Goal: Task Accomplishment & Management: Manage account settings

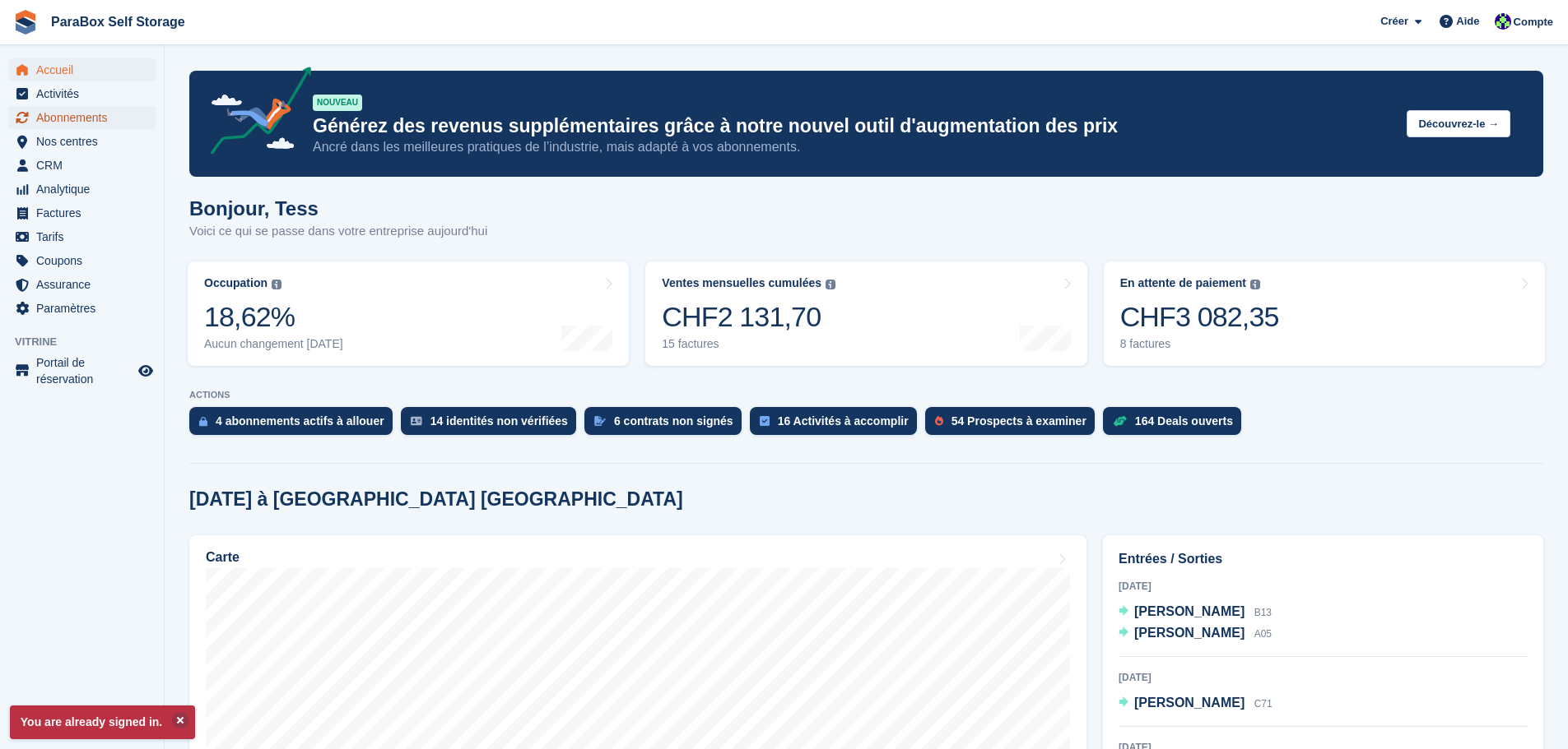
click at [76, 118] on span "Abonnements" at bounding box center [85, 118] width 99 height 23
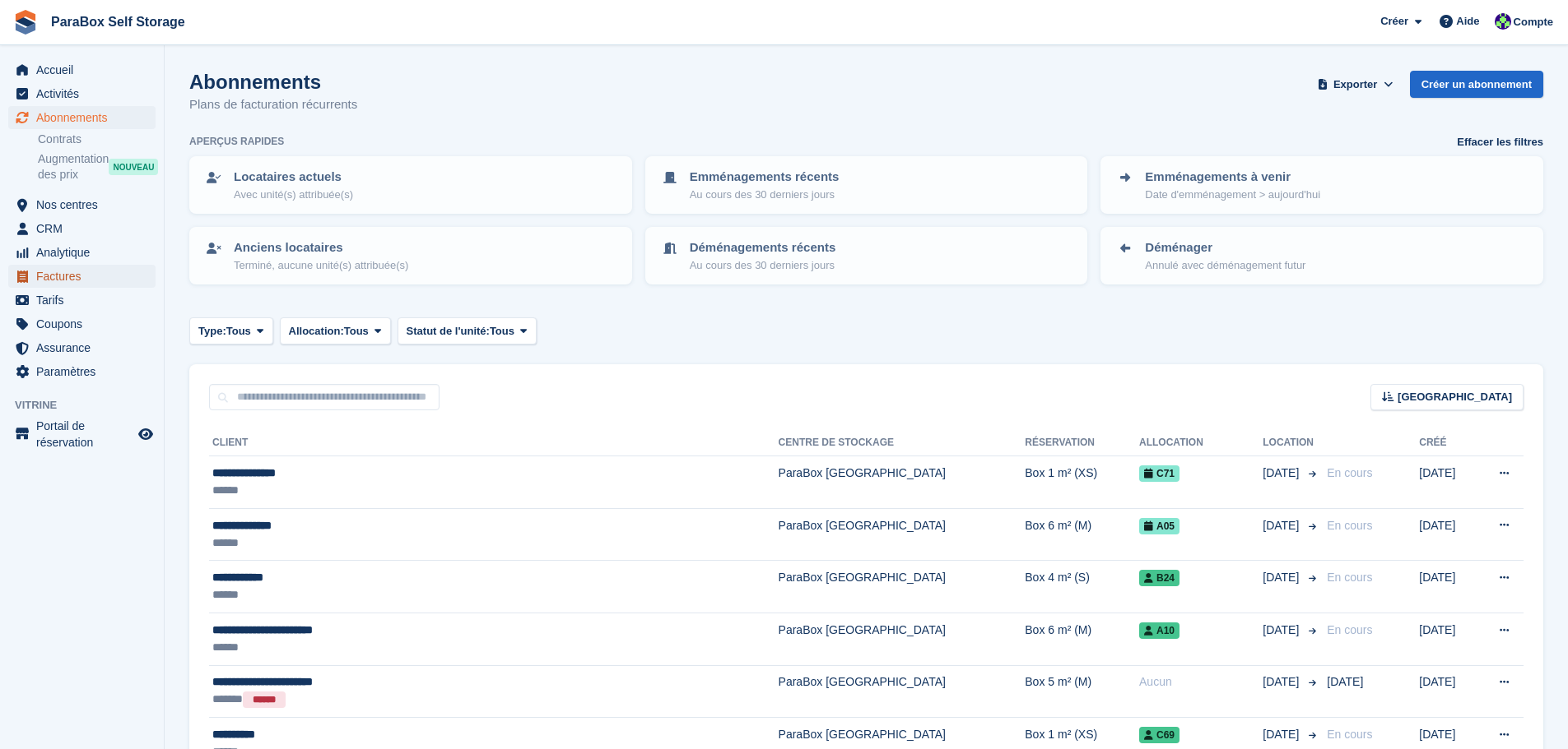
click at [93, 279] on span "Factures" at bounding box center [85, 277] width 99 height 23
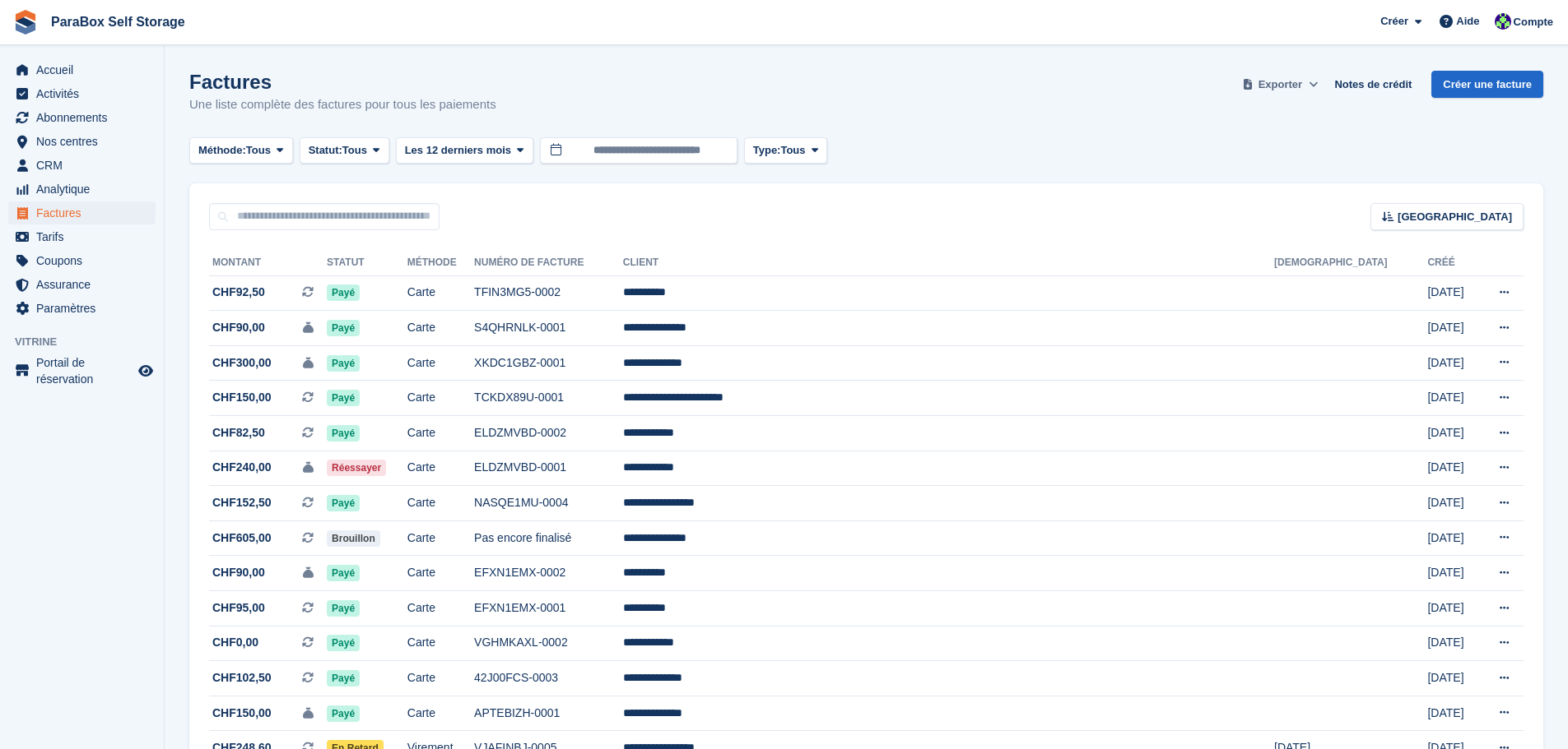
click at [1252, 83] on icon at bounding box center [1247, 84] width 8 height 11
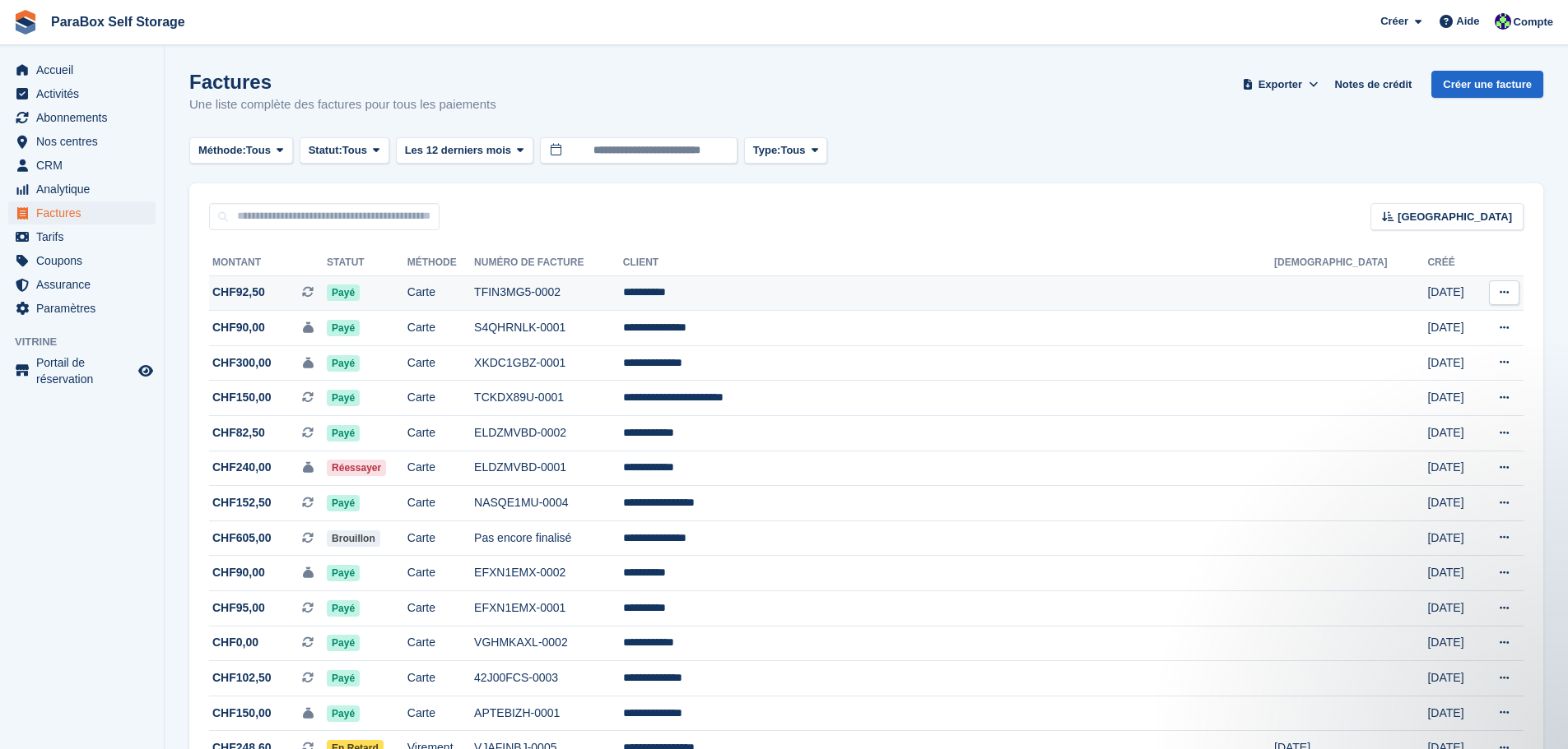
click at [327, 302] on td "CHF92,50 Il s'agit d'une facture d'abonnement récurrente." at bounding box center [268, 293] width 118 height 35
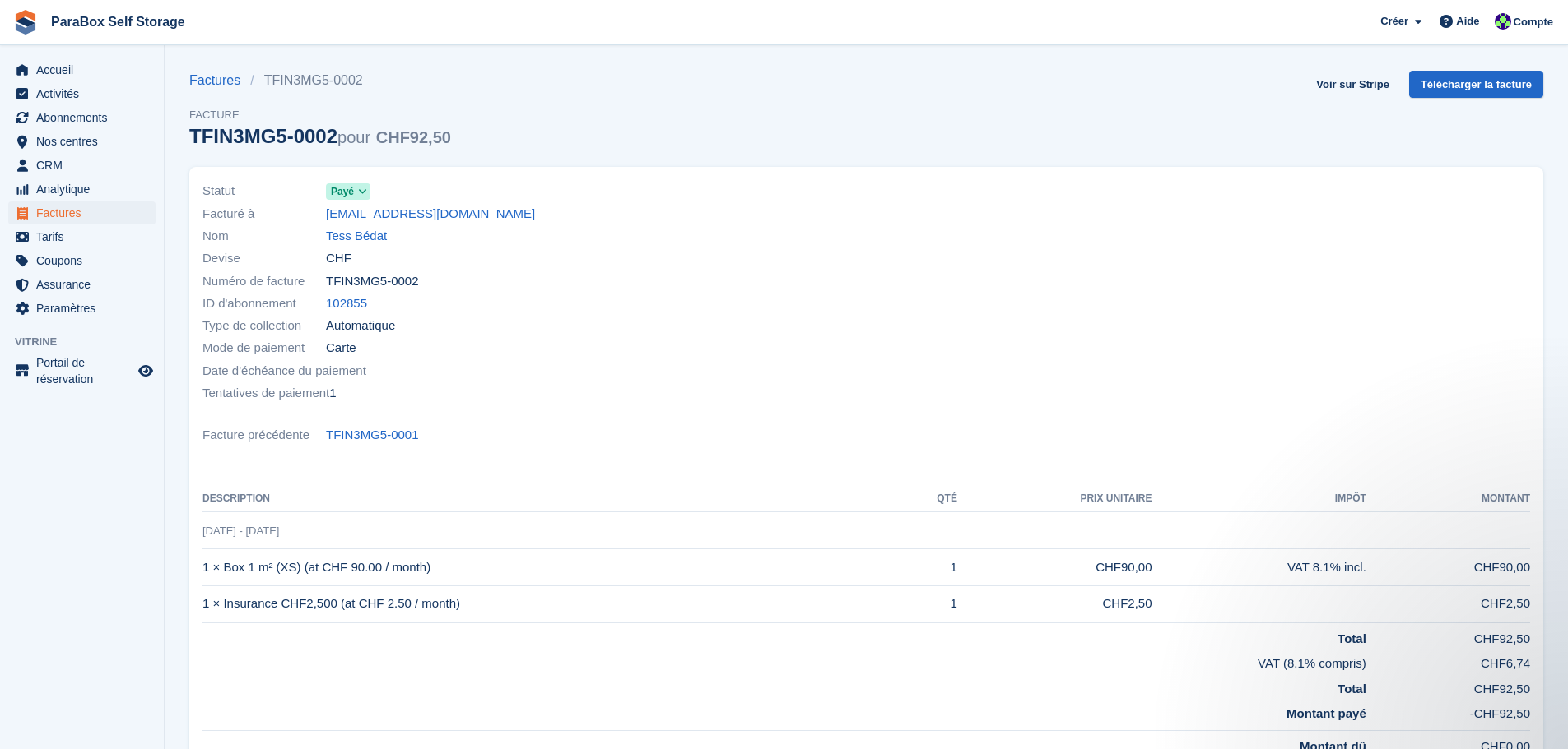
drag, startPoint x: 421, startPoint y: 335, endPoint x: 303, endPoint y: 332, distance: 118.0
click at [303, 332] on div "Type de collection Automatique" at bounding box center [529, 326] width 654 height 22
click at [430, 344] on div "Mode de paiement Carte" at bounding box center [529, 348] width 654 height 22
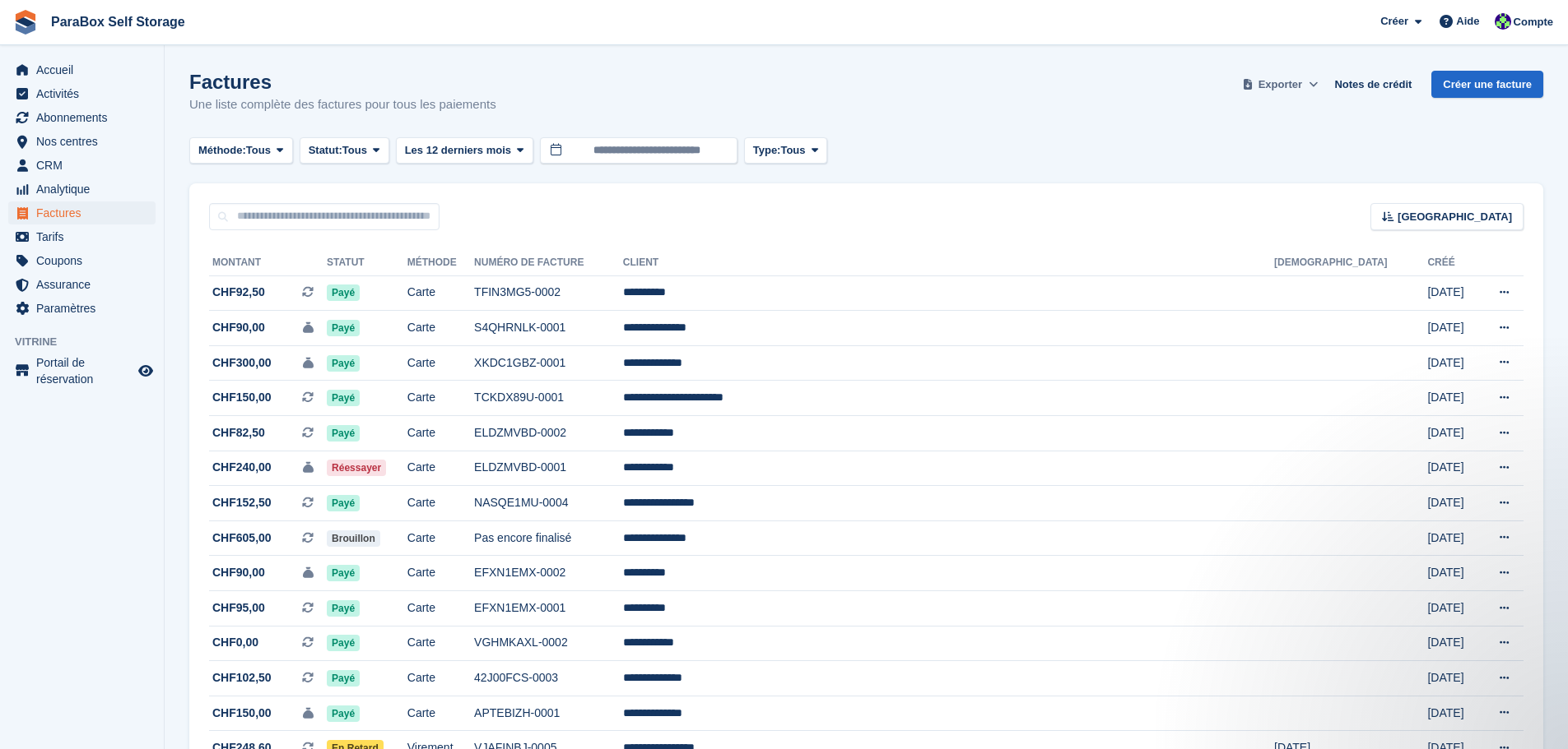
click at [1284, 89] on span "Exporter" at bounding box center [1280, 84] width 44 height 16
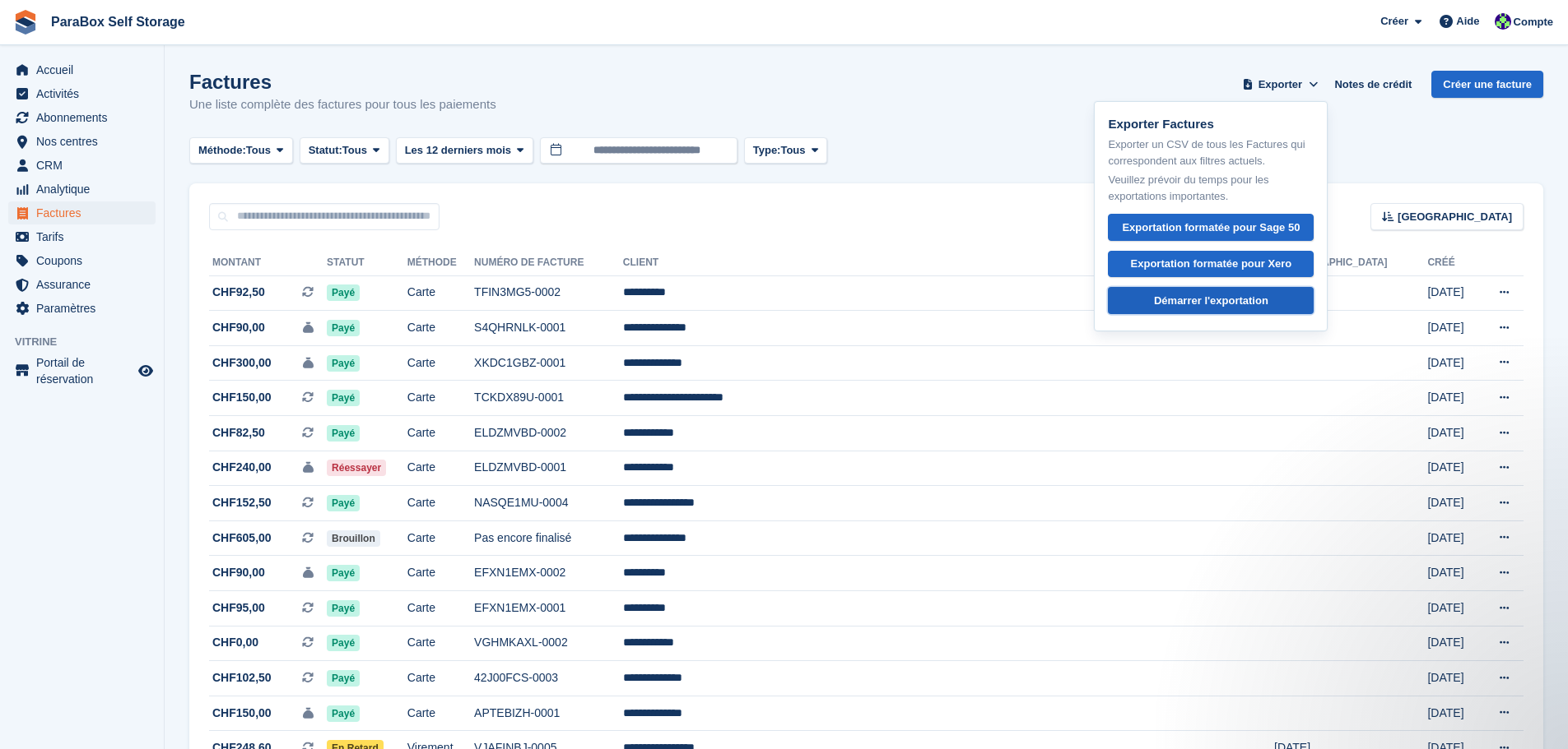
click at [1253, 300] on div "Démarrer l'exportation" at bounding box center [1210, 301] width 114 height 16
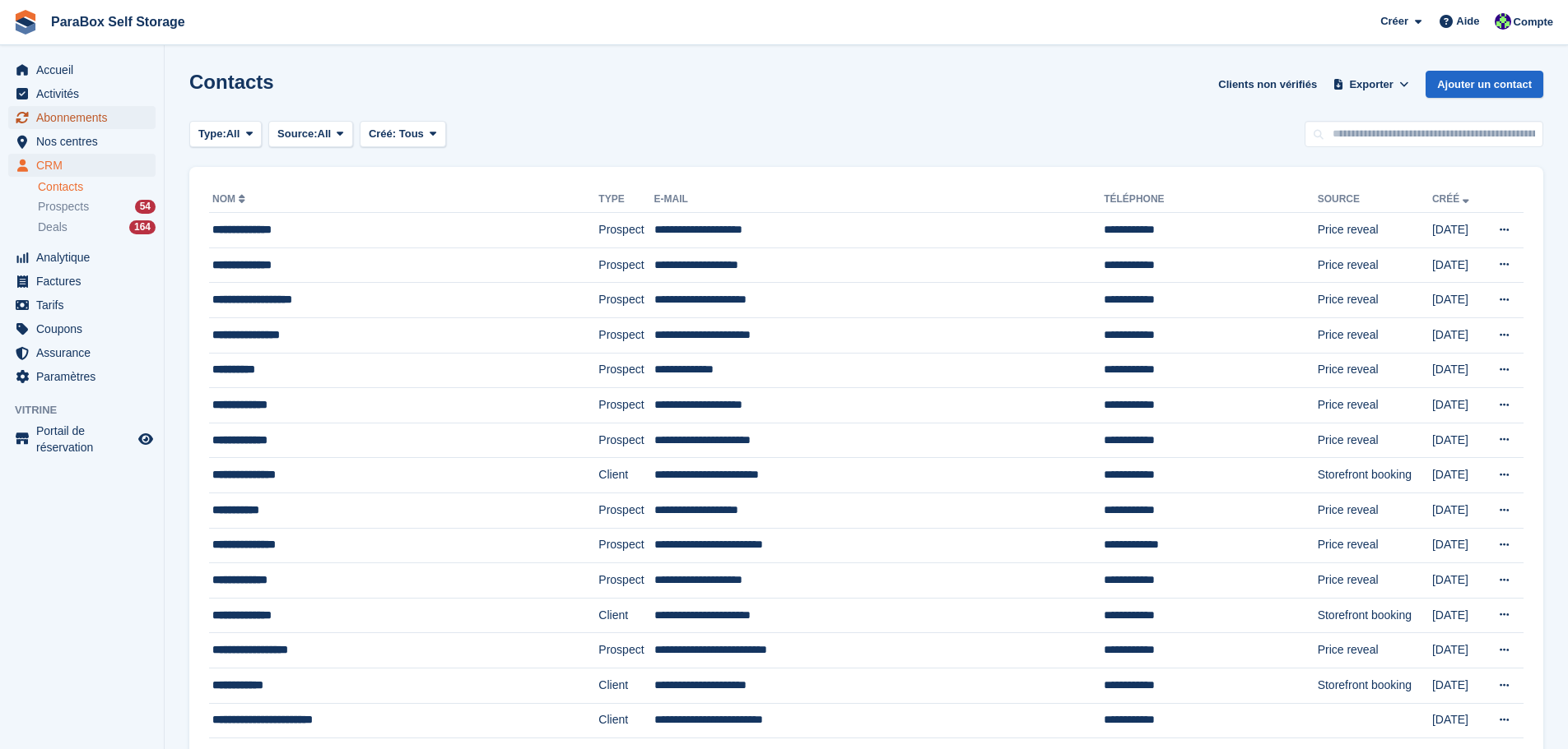
click at [85, 114] on span "Abonnements" at bounding box center [85, 118] width 99 height 23
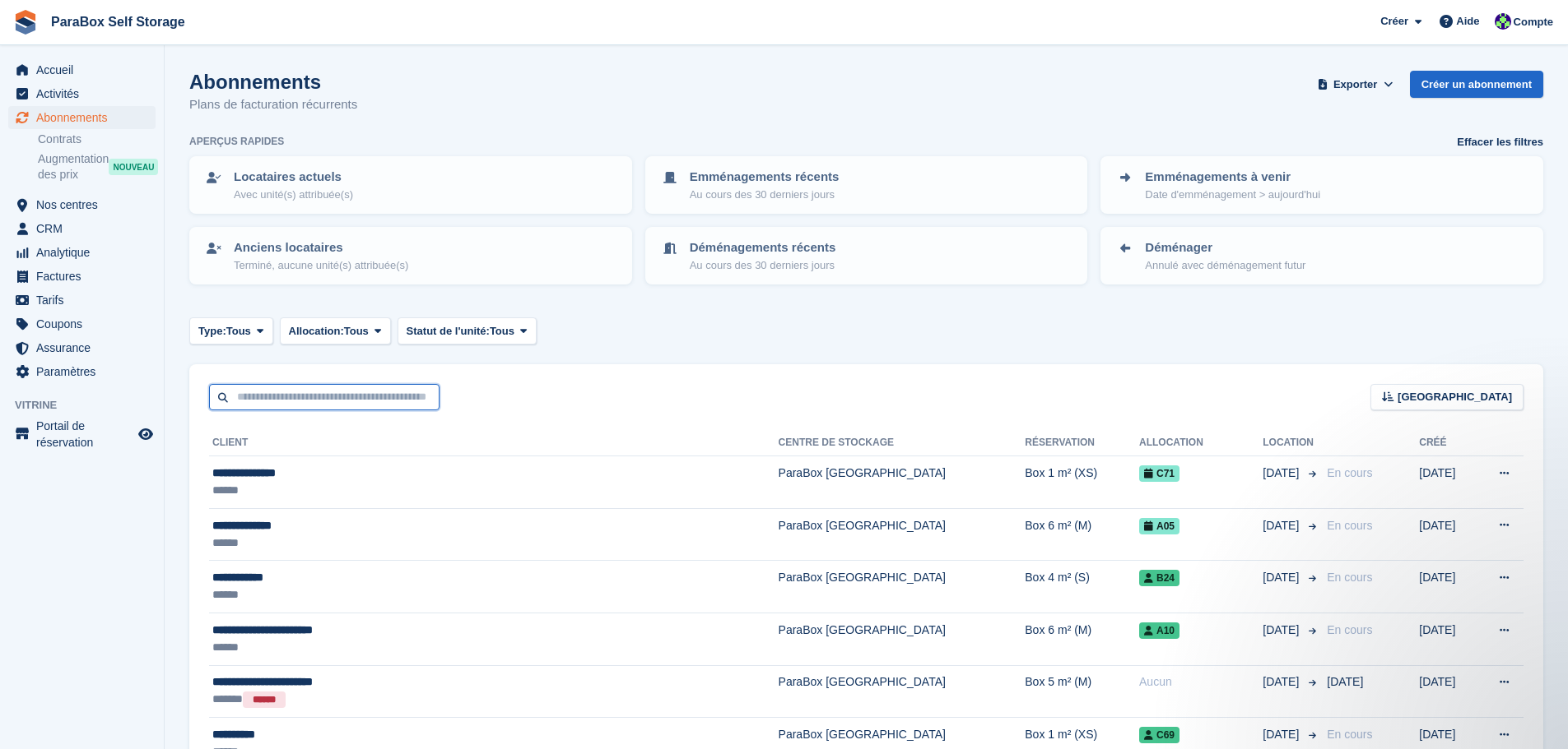
click at [308, 400] on input "text" at bounding box center [324, 398] width 230 height 27
type input "****"
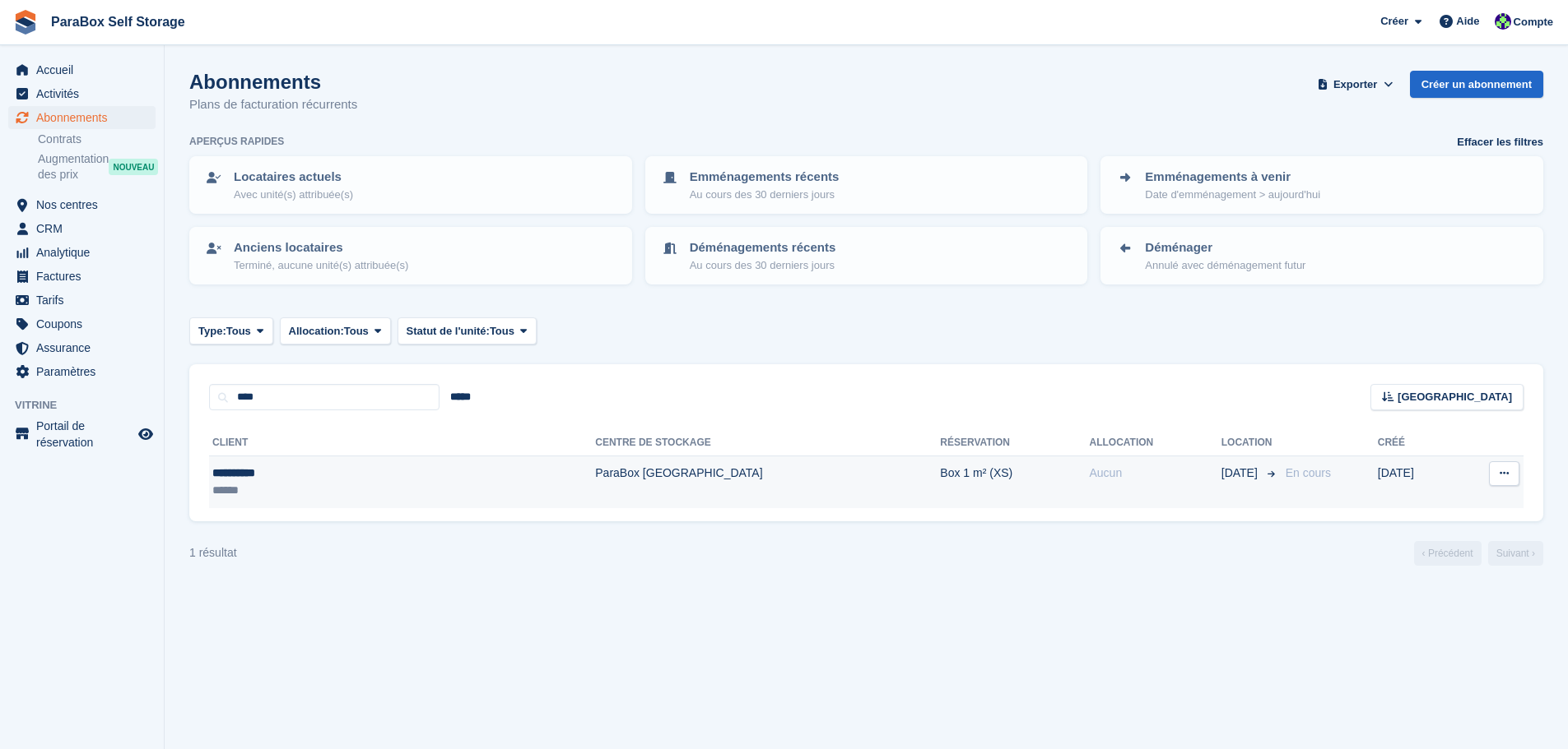
click at [595, 489] on td "ParaBox [GEOGRAPHIC_DATA]" at bounding box center [767, 482] width 345 height 52
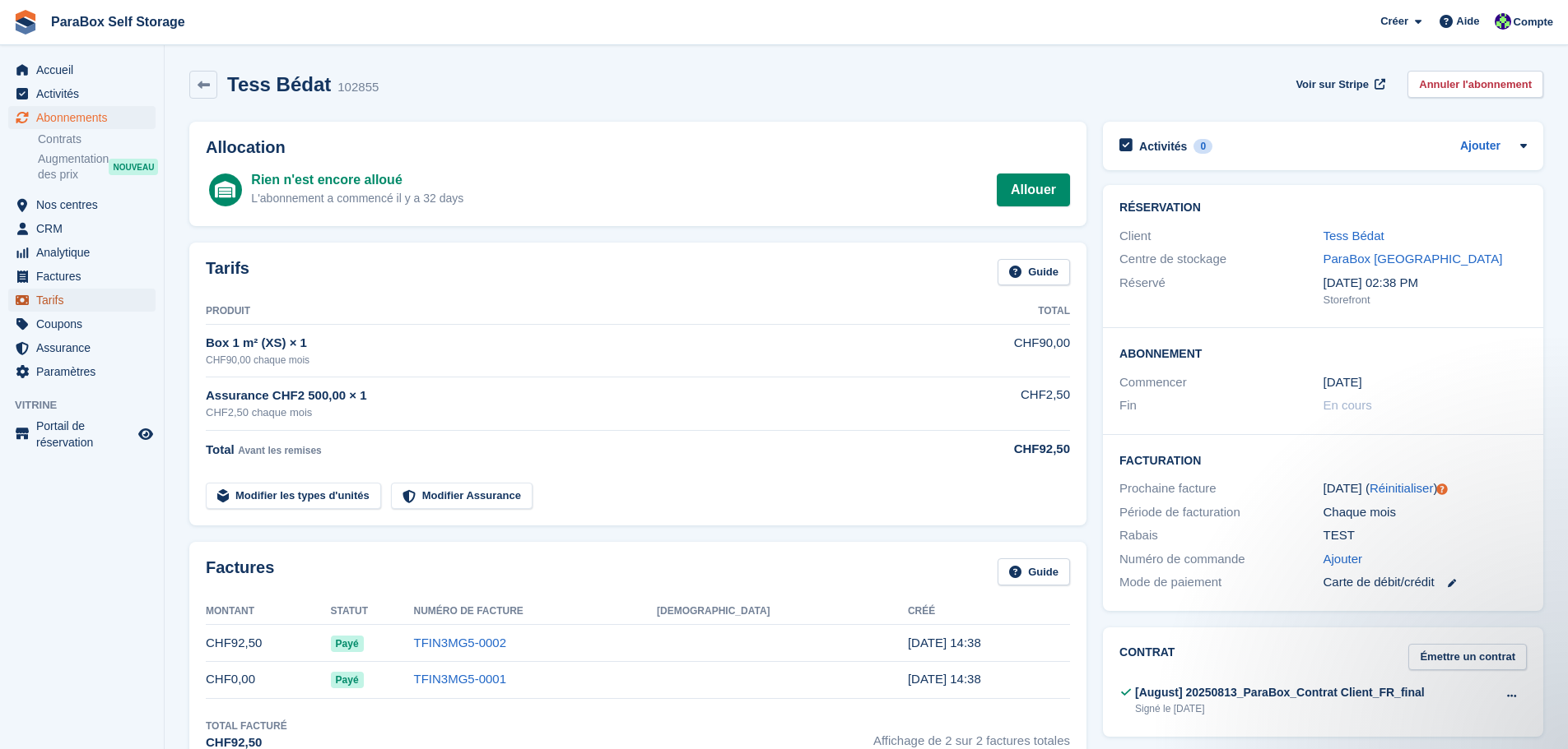
drag, startPoint x: 95, startPoint y: 299, endPoint x: 110, endPoint y: 297, distance: 15.1
click at [95, 299] on span "Tarifs" at bounding box center [85, 301] width 99 height 23
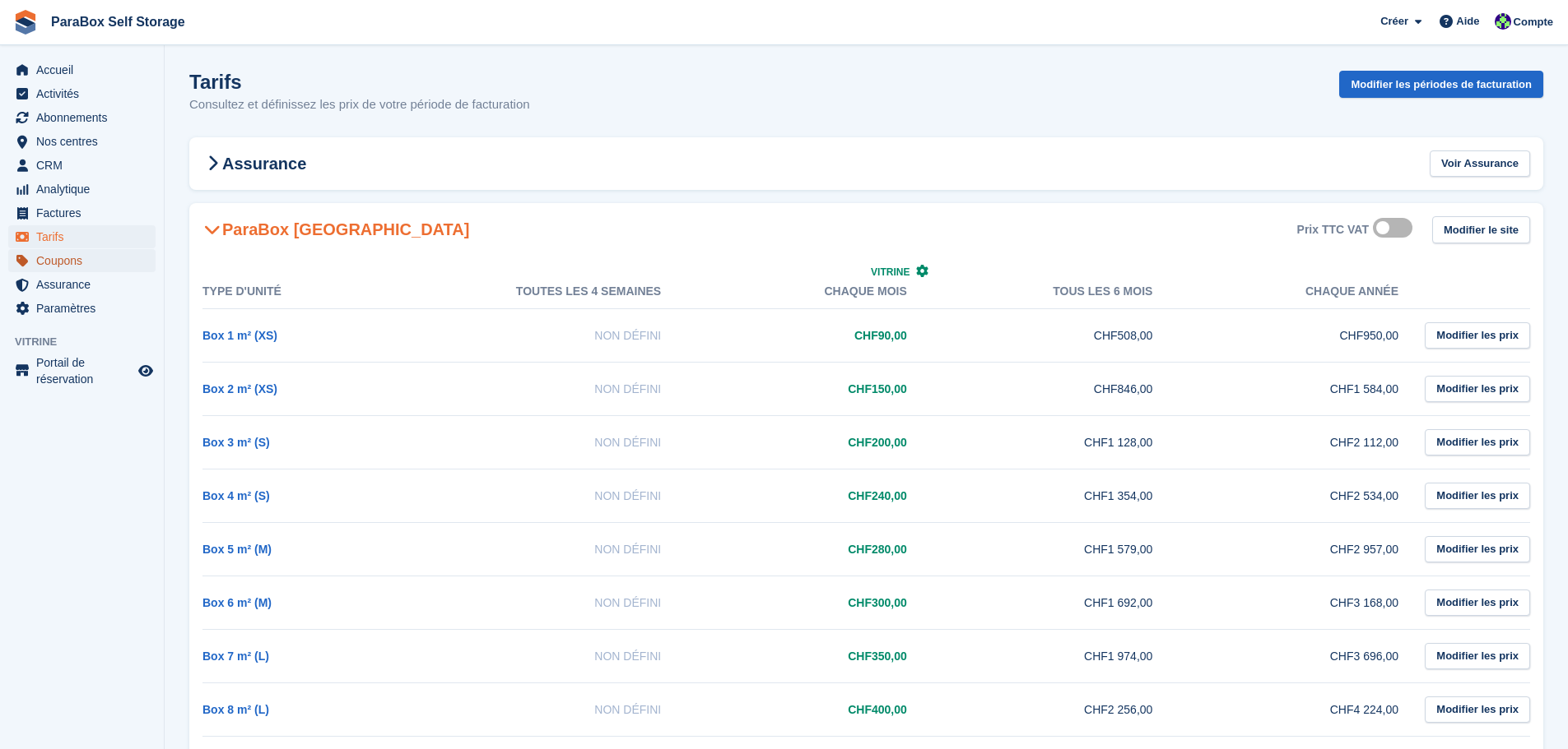
click at [90, 263] on span "Coupons" at bounding box center [85, 261] width 99 height 23
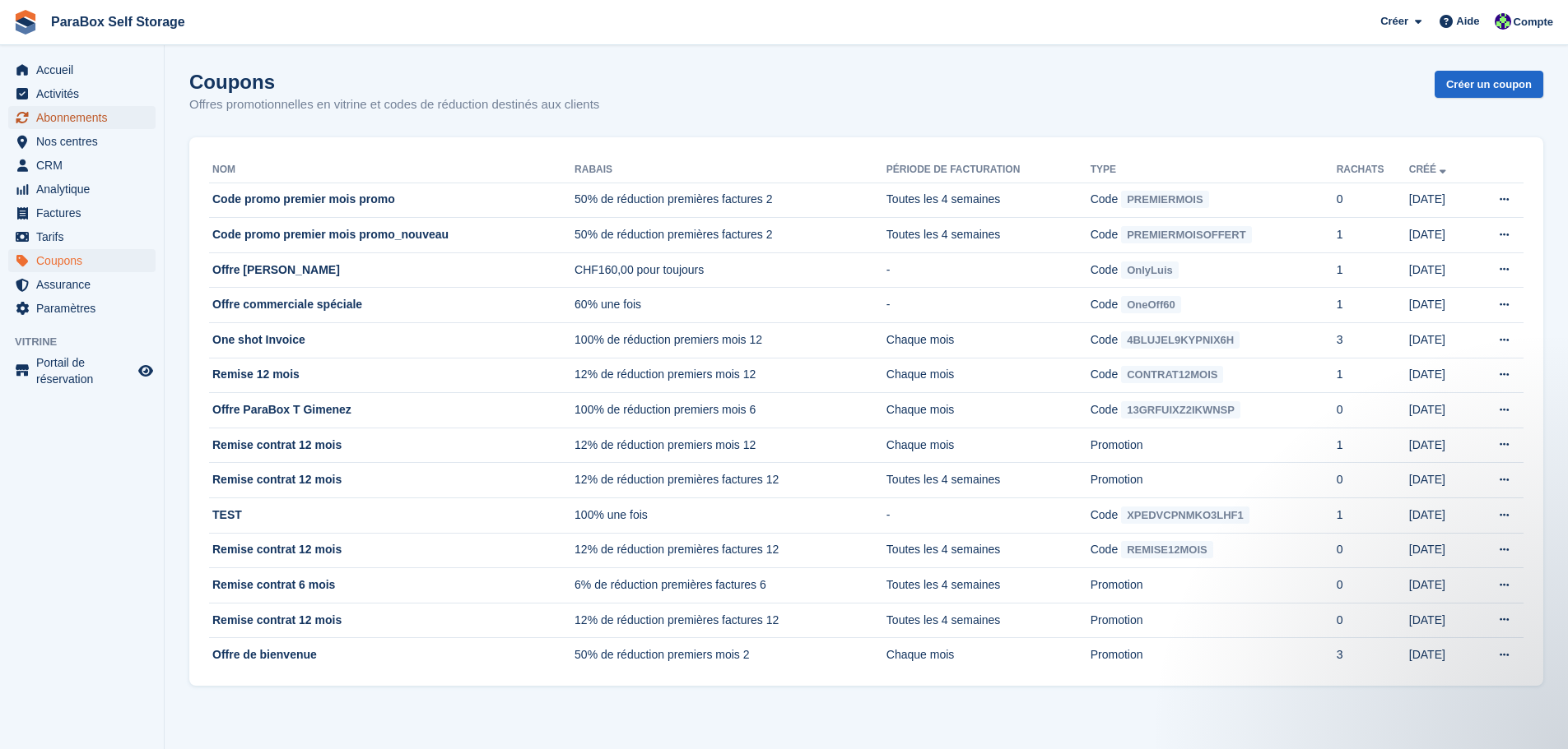
click at [85, 114] on span "Abonnements" at bounding box center [85, 118] width 99 height 23
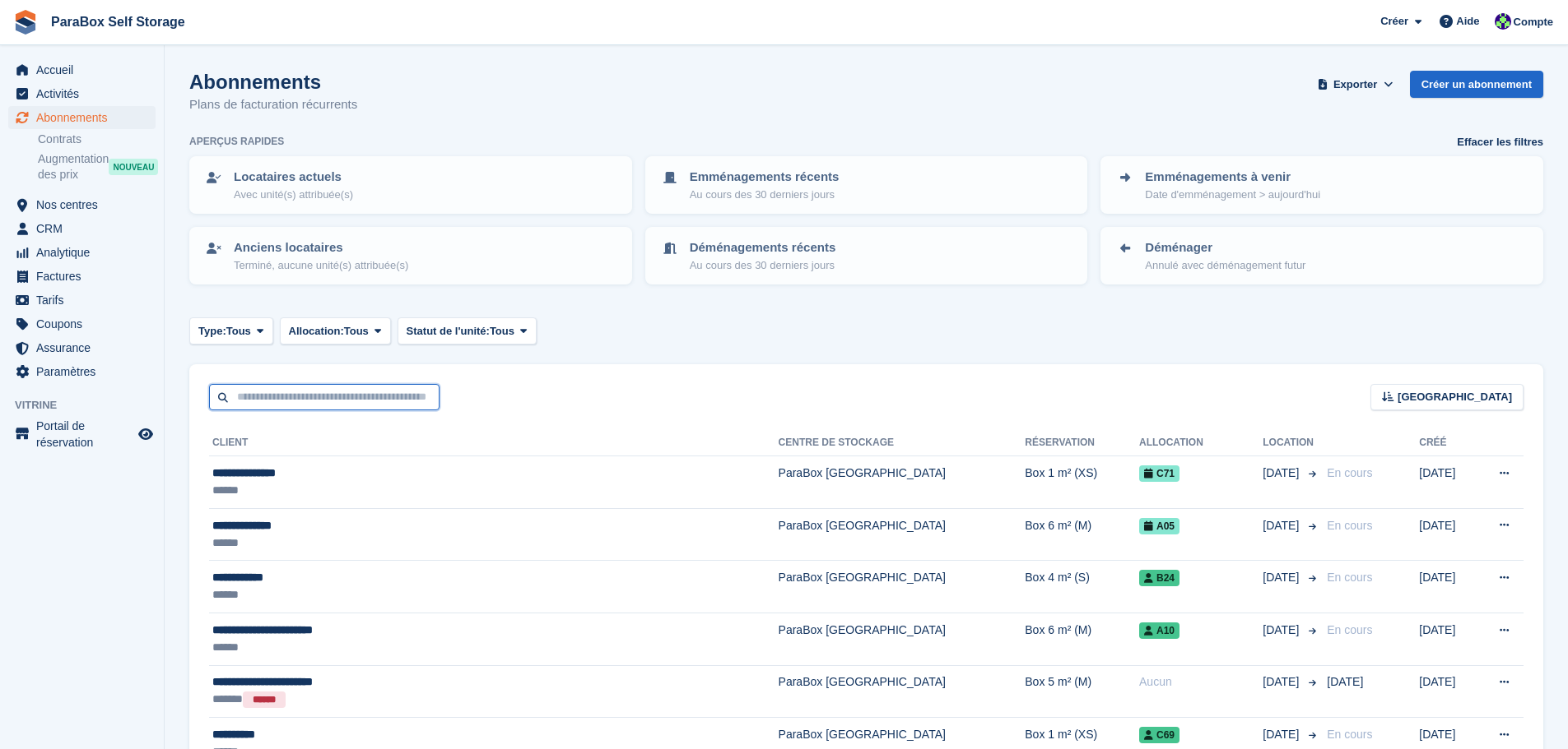
click at [366, 395] on input "text" at bounding box center [324, 398] width 230 height 27
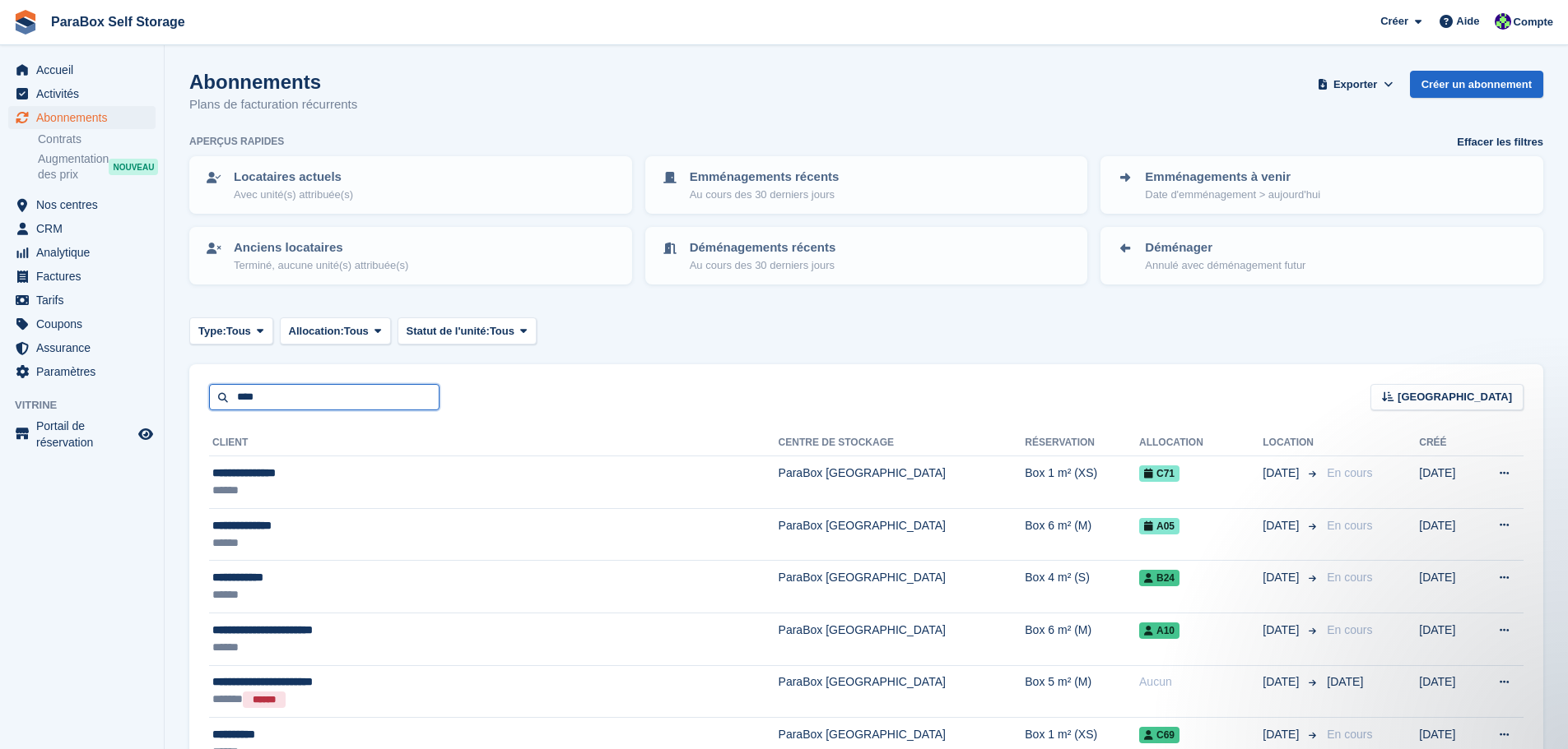
type input "****"
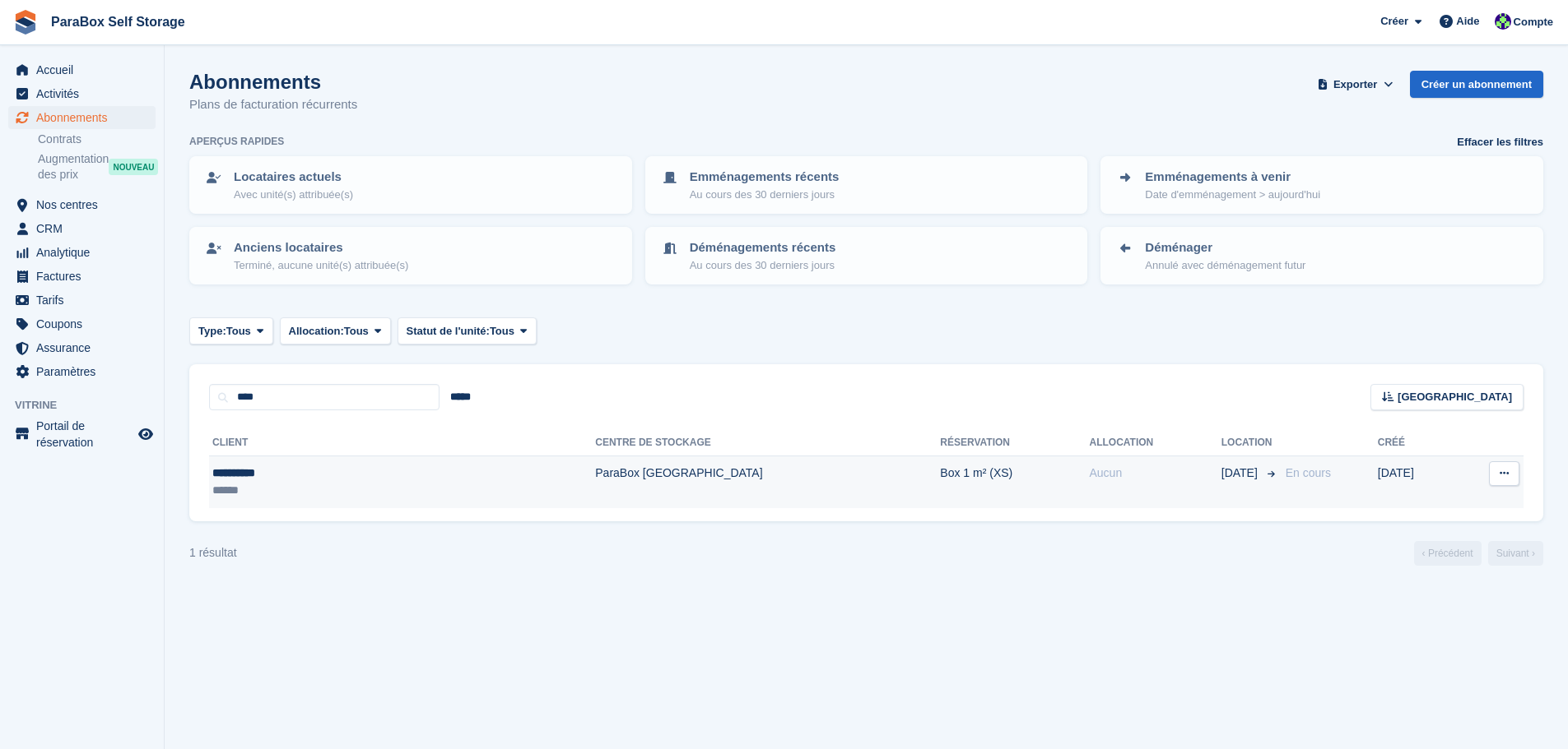
click at [595, 489] on td "ParaBox [GEOGRAPHIC_DATA]" at bounding box center [767, 482] width 345 height 52
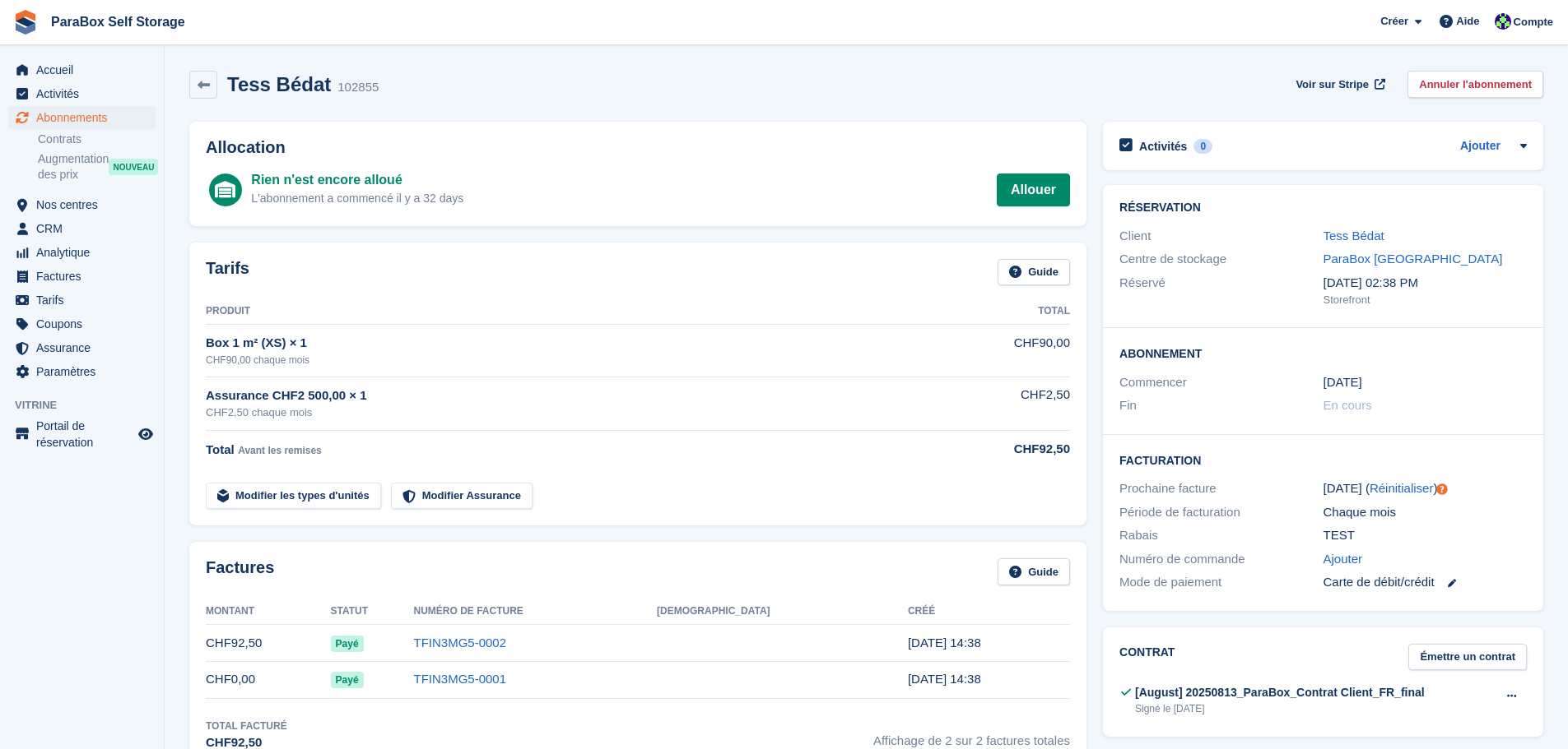
click at [1355, 509] on div "Chaque mois" at bounding box center [1425, 513] width 203 height 19
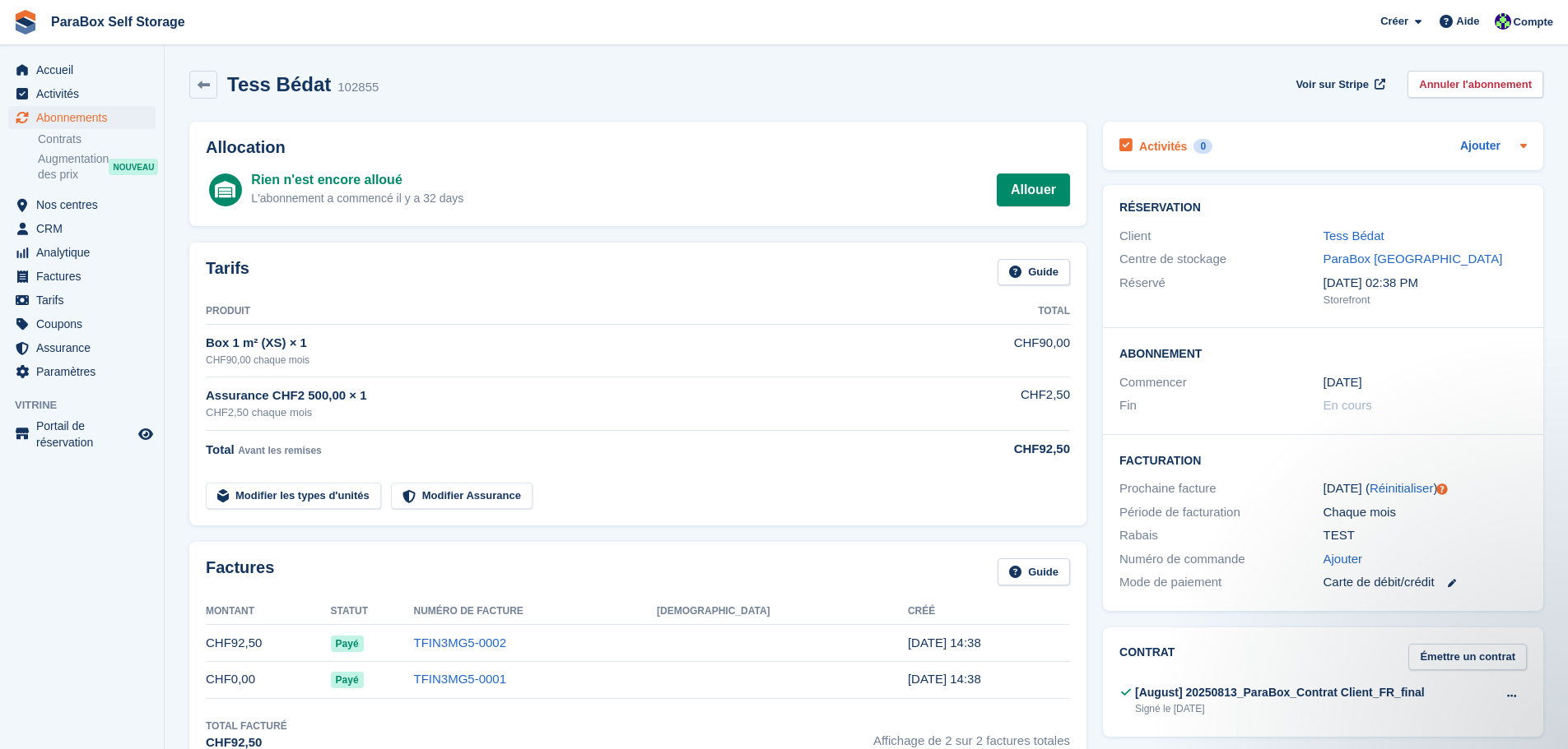
click at [1527, 150] on icon at bounding box center [1523, 145] width 13 height 13
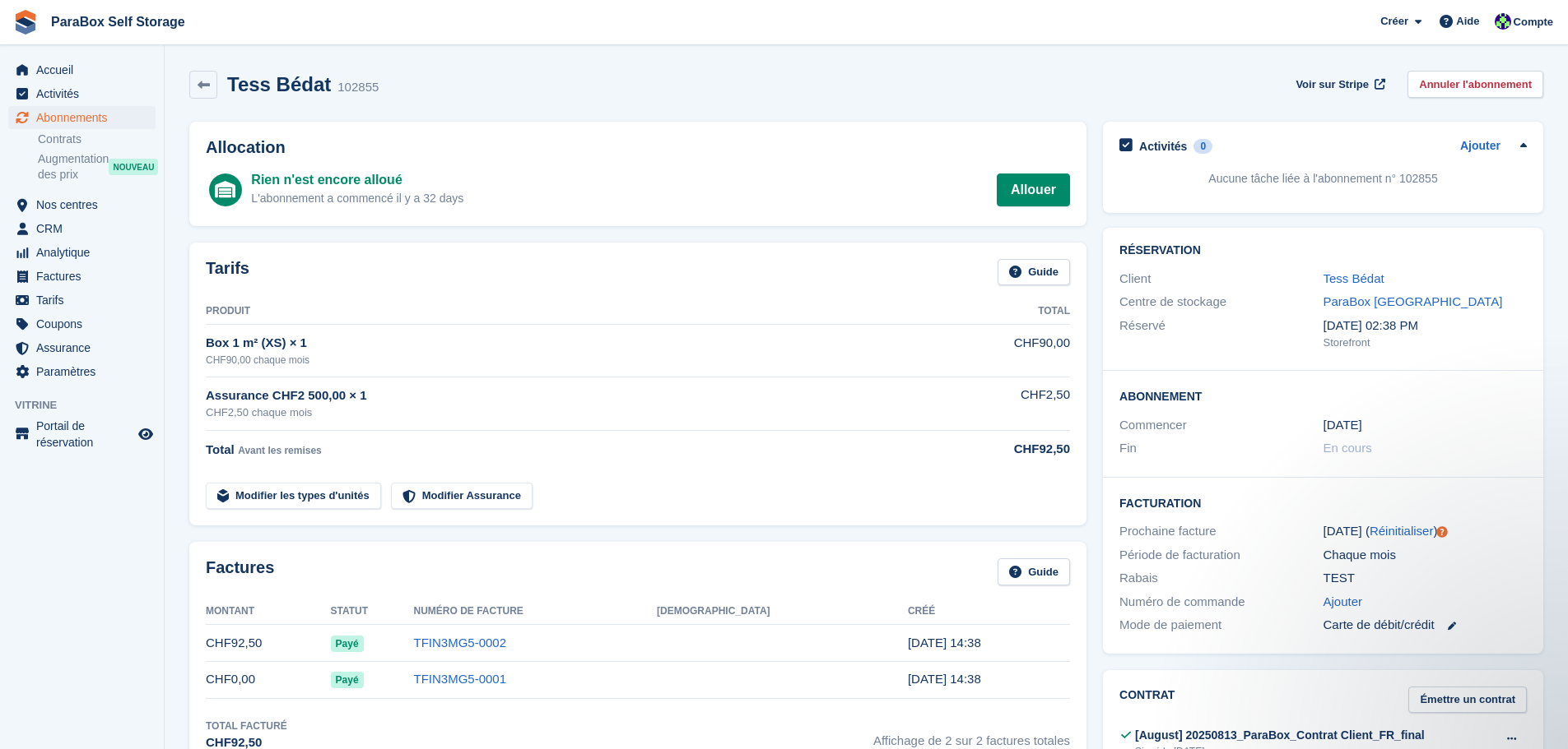
click at [1335, 107] on div "Tess Bédat 102855 Voir sur Stripe Annuler l'abonnement" at bounding box center [866, 88] width 1370 height 51
click at [1490, 78] on link "Annuler l'abonnement" at bounding box center [1475, 84] width 136 height 27
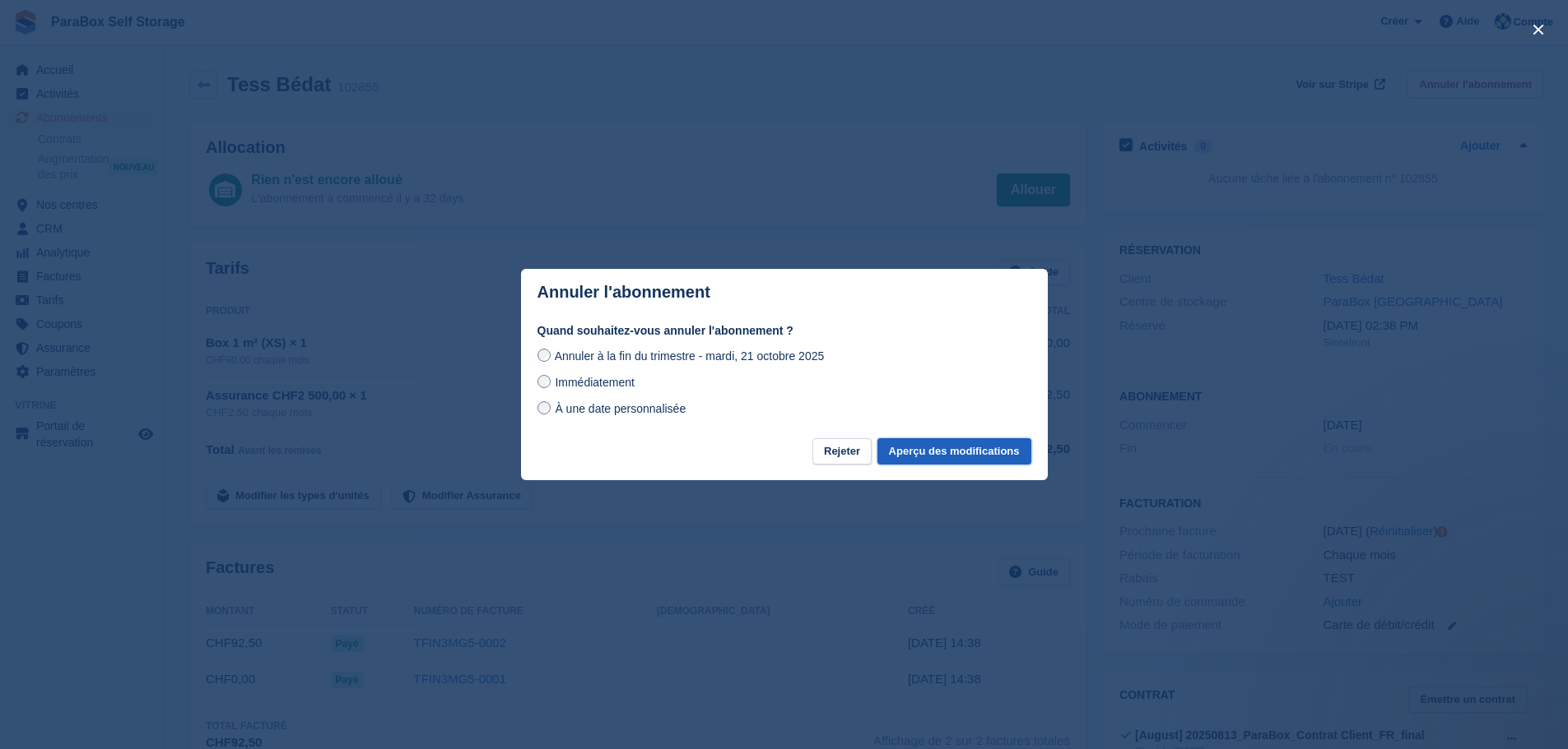
click at [941, 448] on button "Aperçu des modifications" at bounding box center [953, 452] width 154 height 27
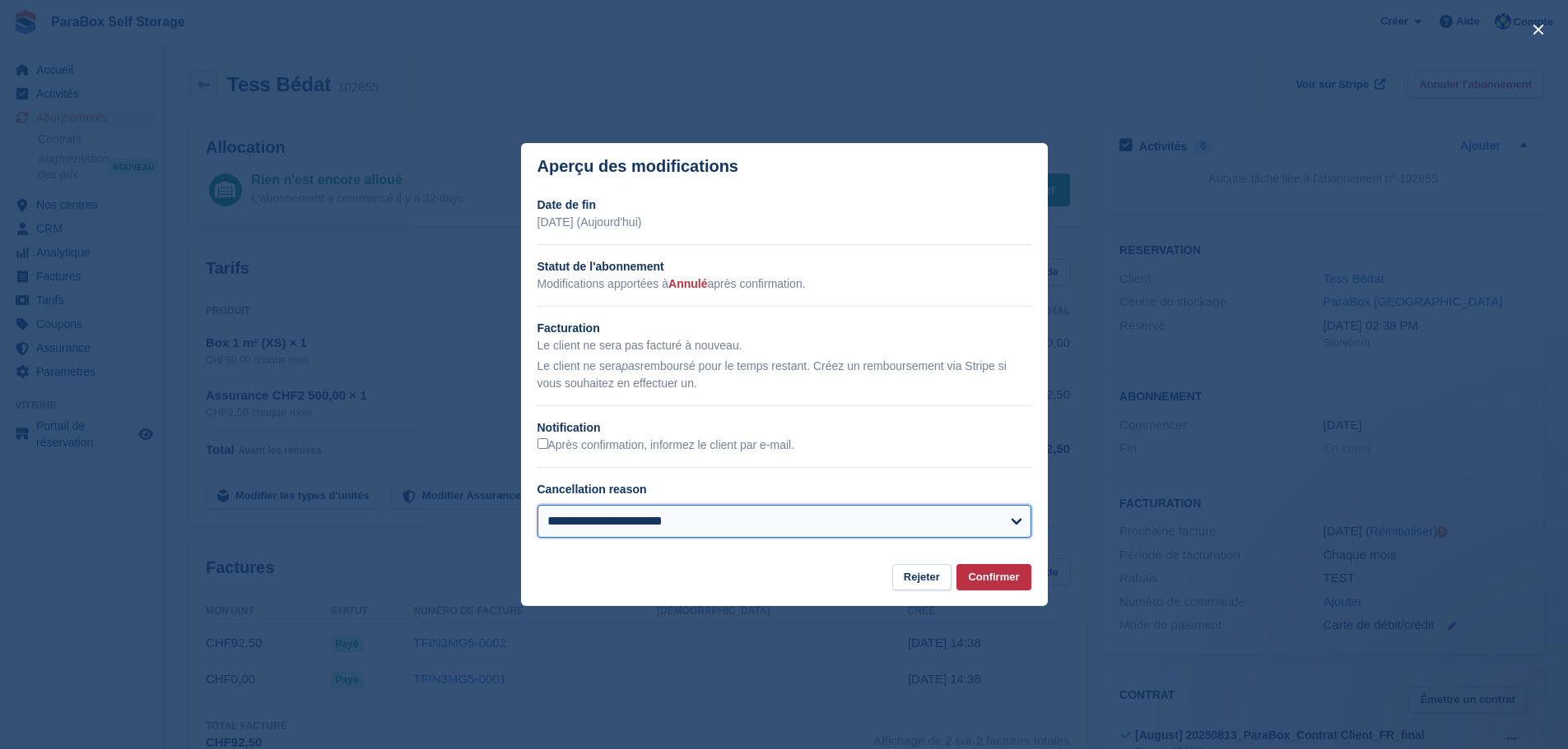
click at [671, 528] on select "**********" at bounding box center [784, 521] width 494 height 33
select select
click at [537, 506] on select "**********" at bounding box center [784, 521] width 494 height 33
click at [995, 575] on button "Confirmer" at bounding box center [993, 577] width 74 height 27
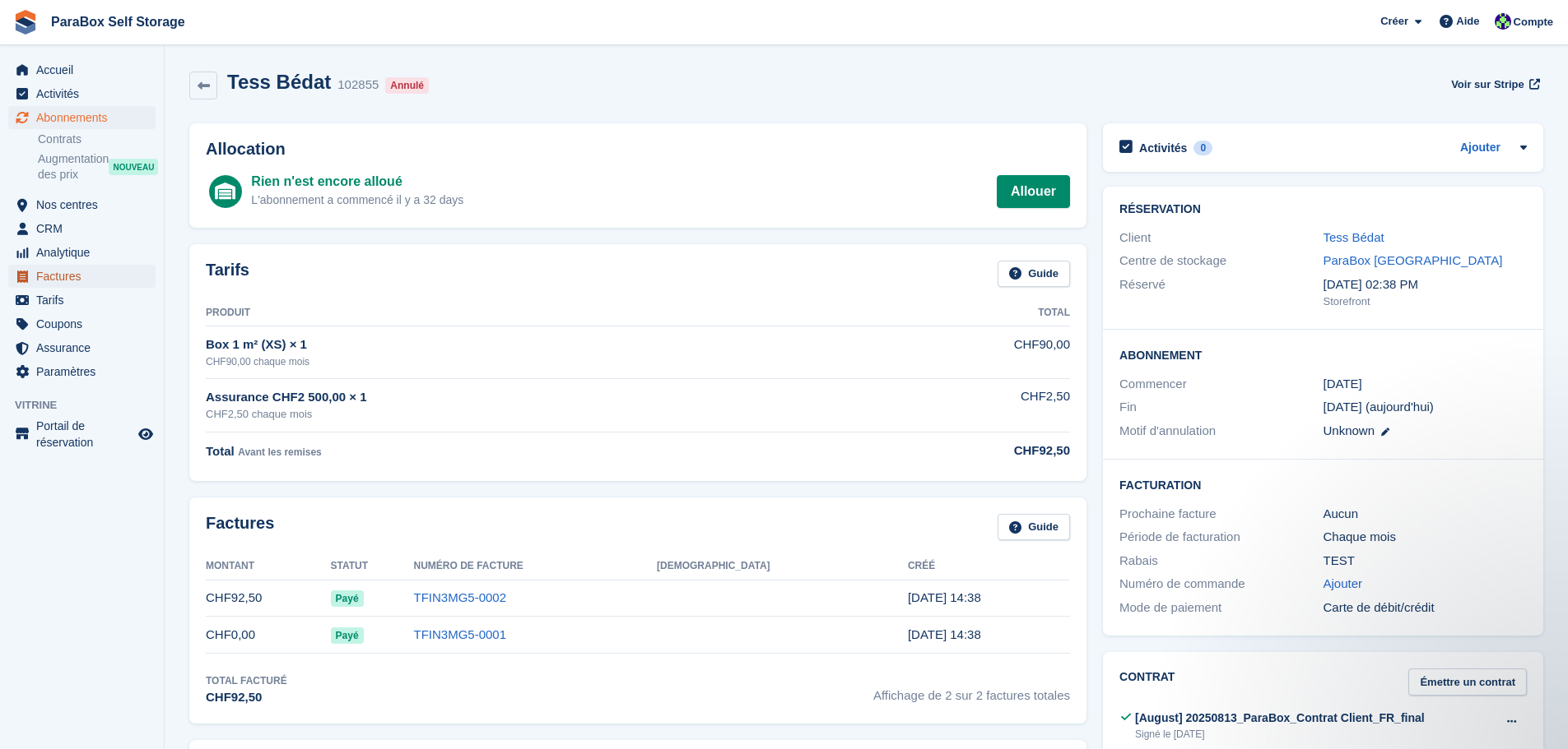
click at [81, 280] on span "Factures" at bounding box center [85, 277] width 99 height 23
